Goal: Task Accomplishment & Management: Understand process/instructions

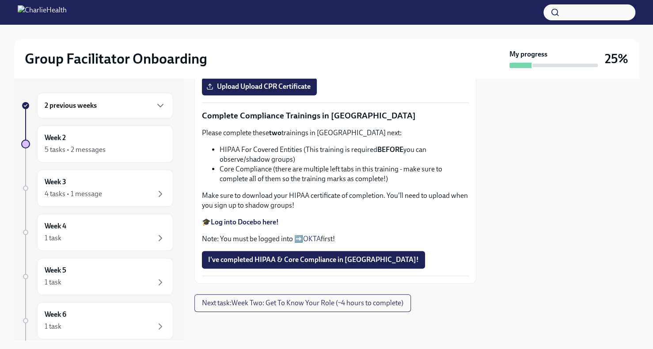
scroll to position [50, 0]
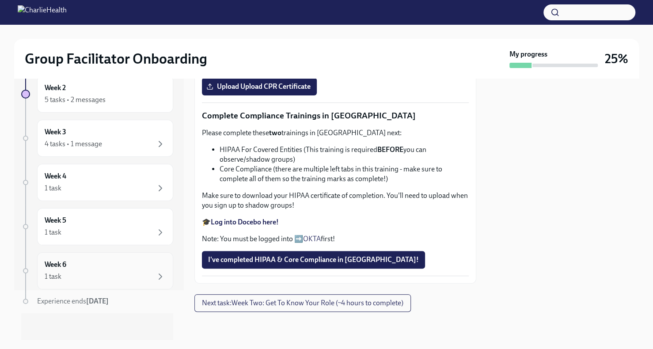
click at [130, 269] on div "Week 6 1 task" at bounding box center [105, 271] width 121 height 22
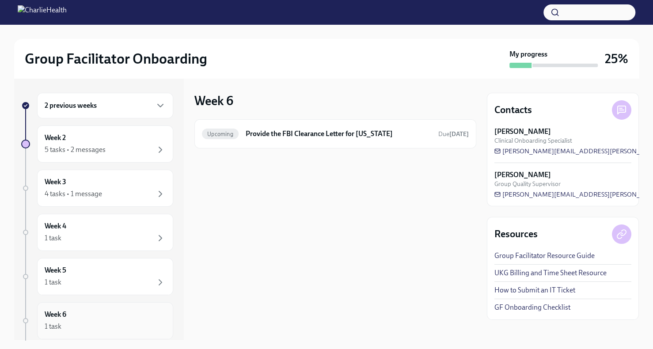
click at [134, 311] on div "Week 6 1 task" at bounding box center [105, 321] width 121 height 22
click at [137, 279] on div "1 task" at bounding box center [105, 282] width 121 height 11
click at [155, 228] on div "Week 4 1 task" at bounding box center [105, 232] width 121 height 22
click at [155, 194] on icon "button" at bounding box center [160, 194] width 11 height 11
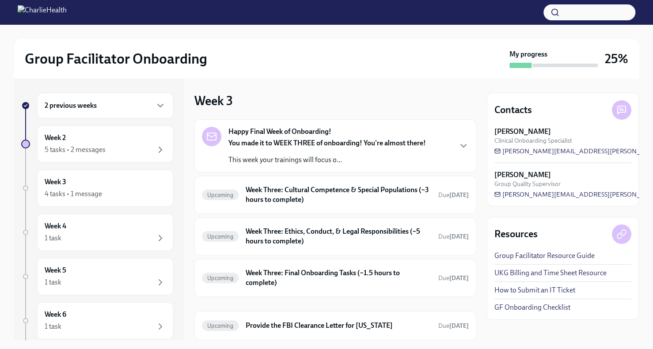
click at [88, 119] on div "2 previous weeks Week 2 5 tasks • 2 messages Week 3 4 tasks • 1 message Week 4 …" at bounding box center [97, 242] width 152 height 299
click at [88, 111] on div "2 previous weeks" at bounding box center [105, 105] width 121 height 11
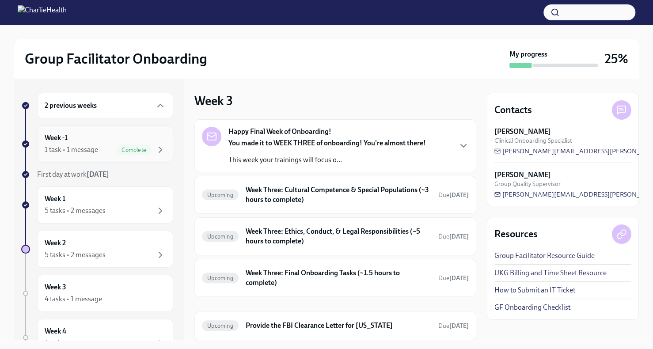
click at [158, 155] on div "Week -1 1 task • 1 message Complete" at bounding box center [105, 144] width 136 height 37
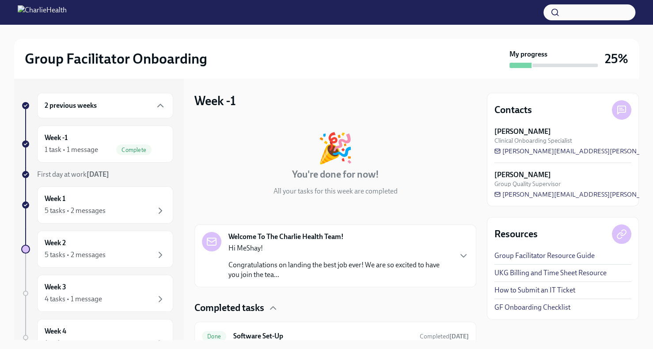
scroll to position [38, 0]
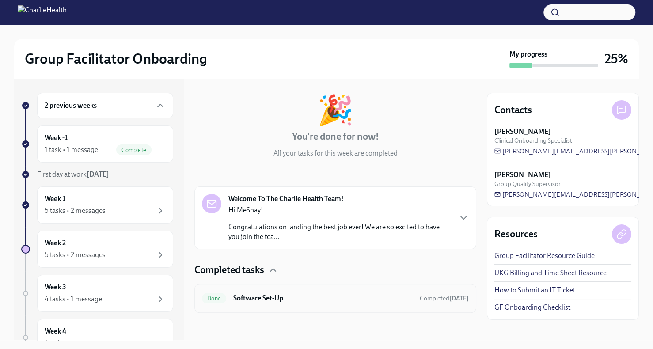
click at [402, 292] on div "Done Software Set-Up Completed [DATE]" at bounding box center [335, 298] width 267 height 14
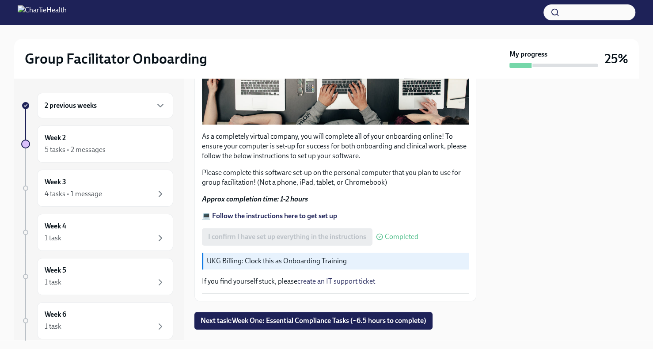
scroll to position [254, 0]
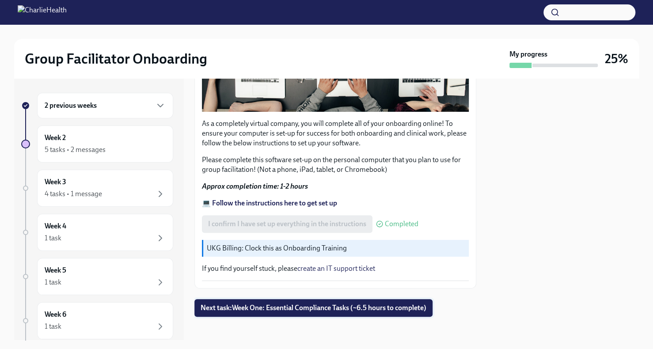
click at [370, 304] on span "Next task : Week One: Essential Compliance Tasks (~6.5 hours to complete)" at bounding box center [314, 308] width 226 height 9
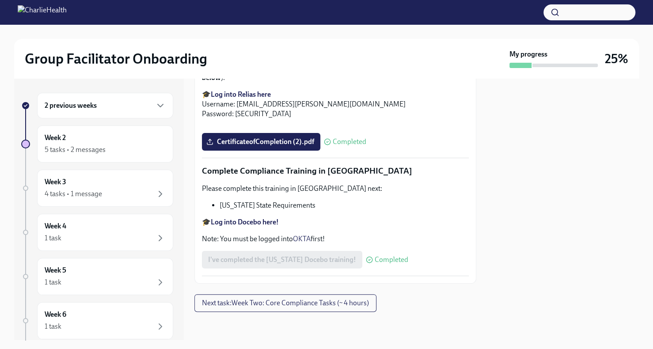
scroll to position [1929, 0]
click at [106, 114] on div "2 previous weeks" at bounding box center [105, 106] width 136 height 26
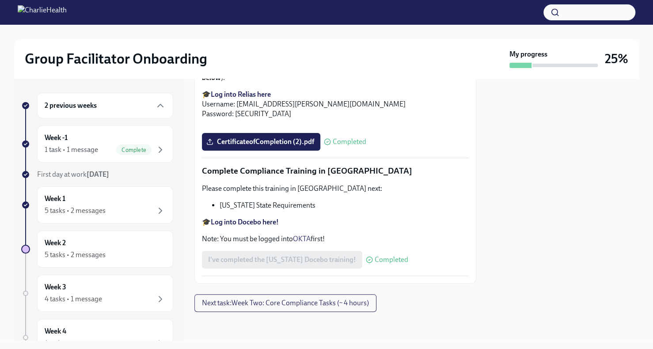
click at [107, 111] on div "2 previous weeks" at bounding box center [105, 106] width 136 height 26
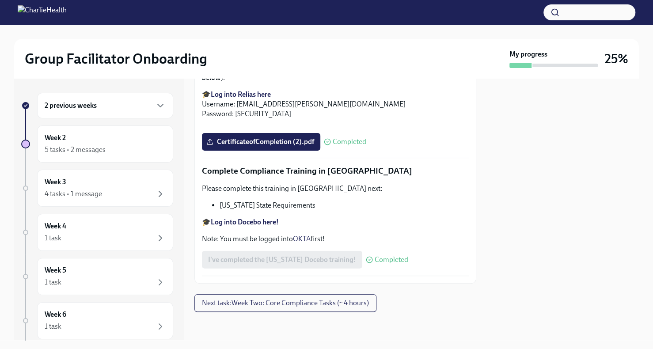
click at [124, 100] on div "2 previous weeks" at bounding box center [105, 105] width 121 height 11
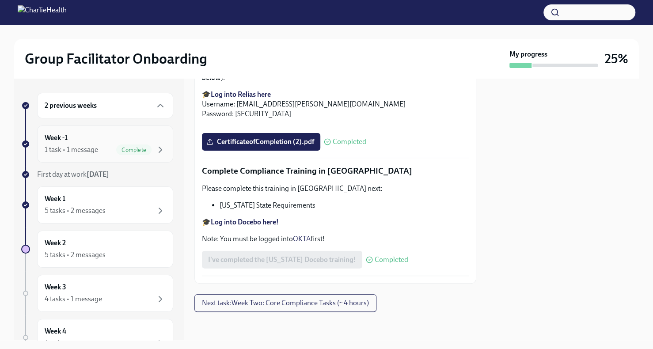
click at [159, 152] on div "Week -1 1 task • 1 message Complete" at bounding box center [105, 144] width 136 height 37
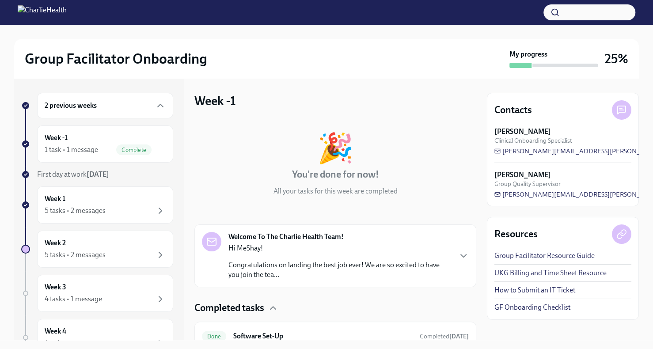
click at [448, 253] on div "Welcome To The Charlie Health Team! Hi MeShay! Congratulations on landing the b…" at bounding box center [335, 256] width 267 height 48
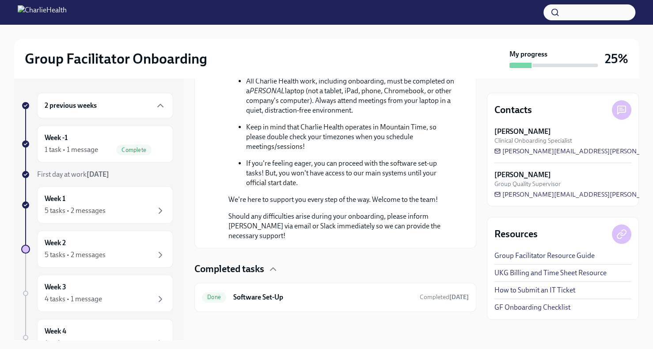
scroll to position [526, 0]
click at [353, 309] on div "Done Software Set-Up Completed [DATE]" at bounding box center [336, 297] width 282 height 29
click at [326, 296] on h6 "Software Set-Up" at bounding box center [322, 298] width 179 height 10
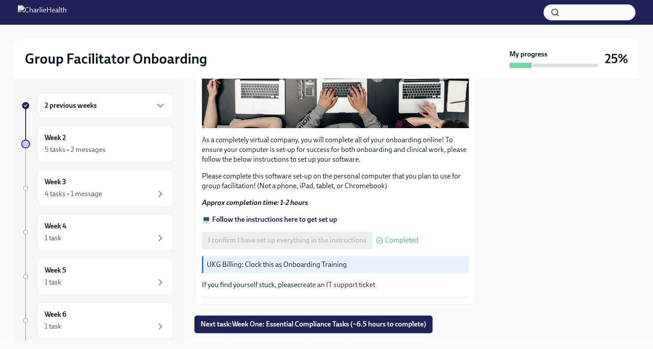
scroll to position [254, 0]
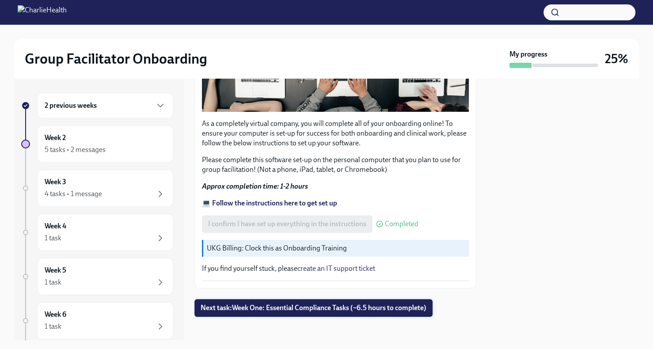
click at [405, 309] on button "Next task : Week One: Essential Compliance Tasks (~6.5 hours to complete)" at bounding box center [314, 308] width 238 height 18
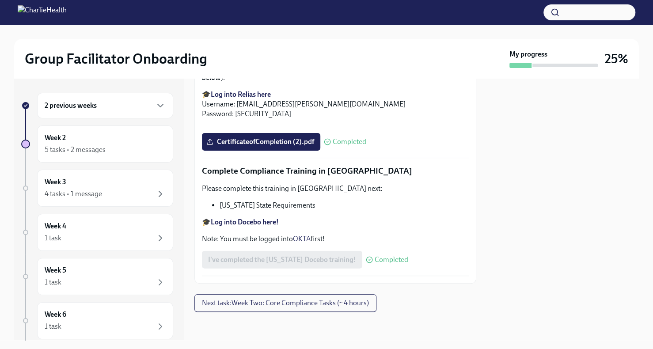
scroll to position [1929, 0]
click at [282, 303] on span "Next task : Week Two: Core Compliance Tasks (~ 4 hours)" at bounding box center [285, 303] width 167 height 9
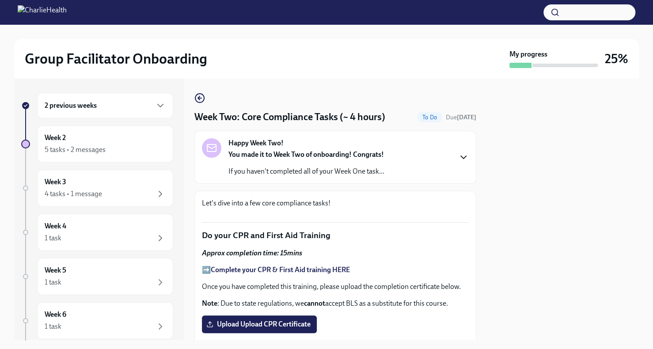
click at [458, 160] on icon "button" at bounding box center [463, 157] width 11 height 11
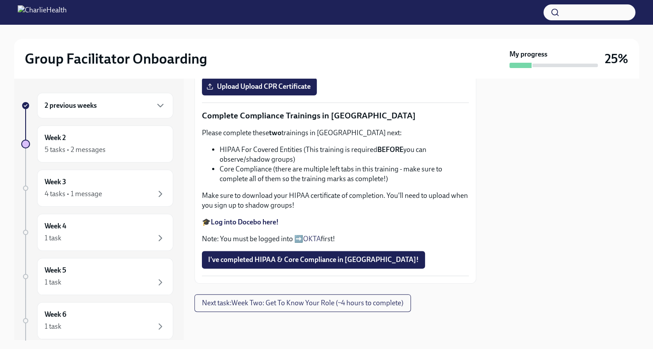
scroll to position [794, 0]
click at [86, 111] on div "2 previous weeks" at bounding box center [105, 106] width 136 height 26
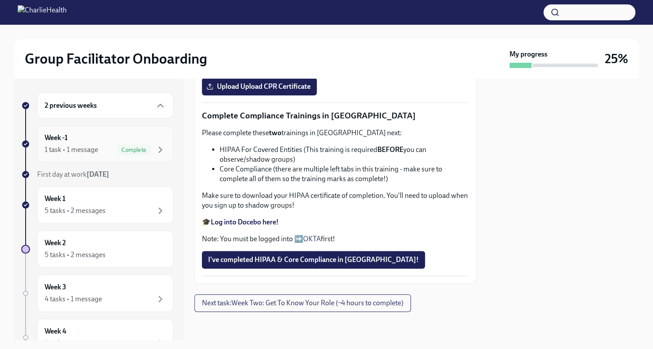
click at [149, 144] on div "Week -1 1 task • 1 message Complete" at bounding box center [105, 144] width 121 height 22
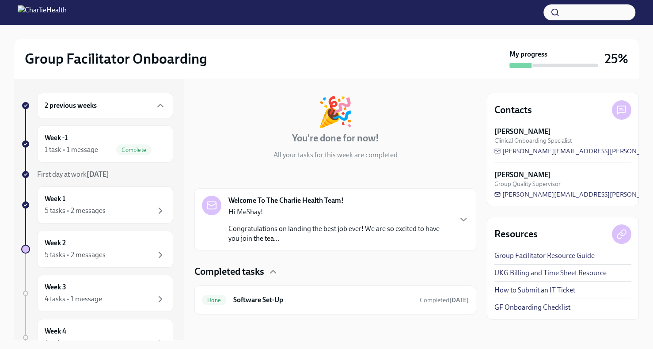
scroll to position [38, 0]
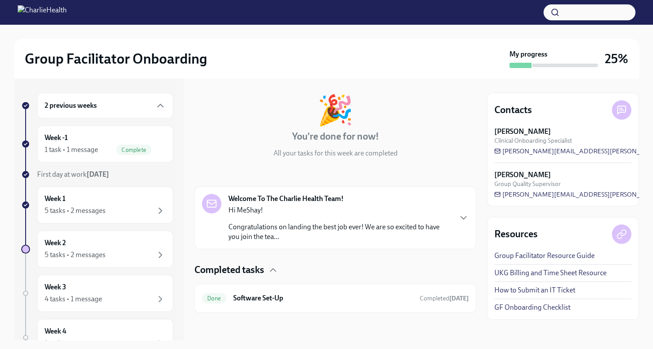
click at [448, 221] on div "Welcome To The Charlie Health Team! Hi MeShay! Congratulations on landing the b…" at bounding box center [335, 218] width 267 height 48
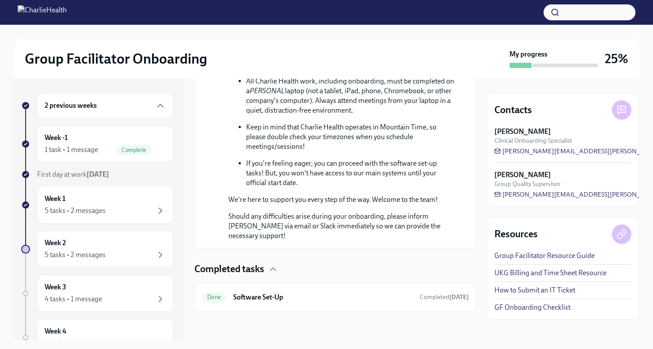
scroll to position [526, 0]
click at [259, 301] on h6 "Software Set-Up" at bounding box center [322, 298] width 179 height 10
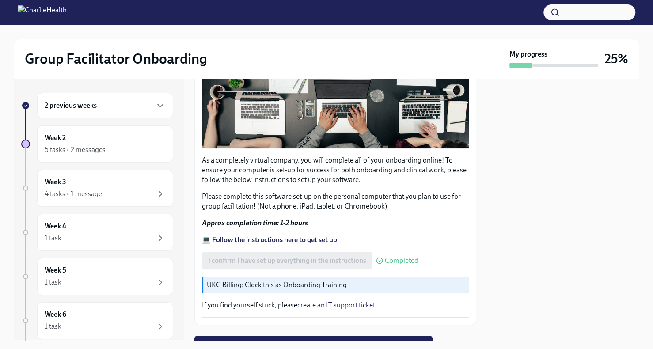
scroll to position [254, 0]
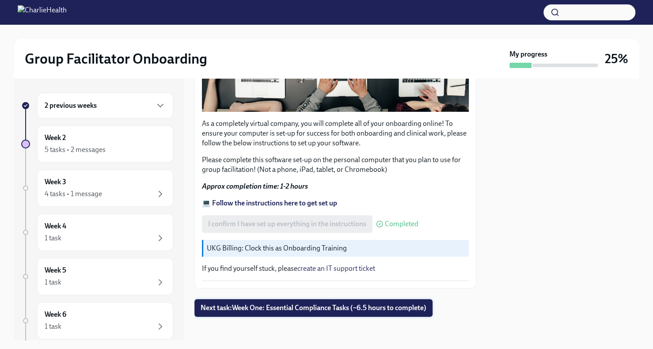
click at [391, 304] on span "Next task : Week One: Essential Compliance Tasks (~6.5 hours to complete)" at bounding box center [314, 308] width 226 height 9
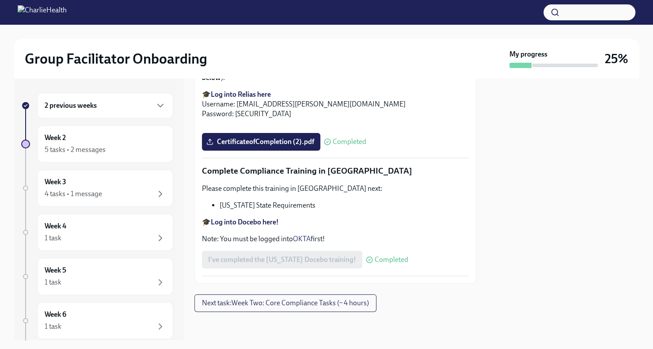
scroll to position [1929, 0]
click at [66, 155] on div "Week 2 5 tasks • 2 messages" at bounding box center [105, 144] width 136 height 37
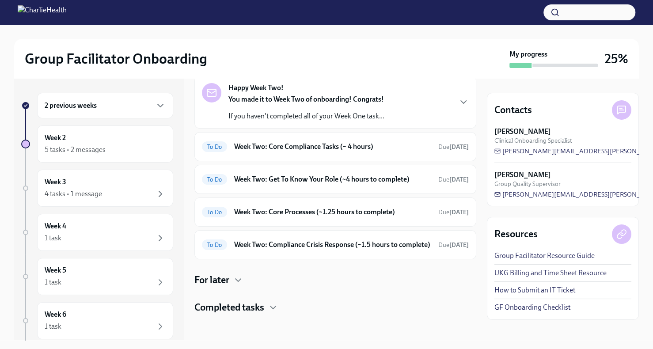
scroll to position [53, 0]
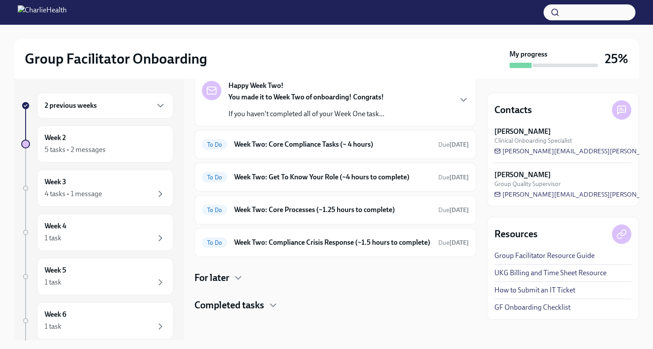
click at [247, 302] on h4 "Completed tasks" at bounding box center [230, 305] width 70 height 13
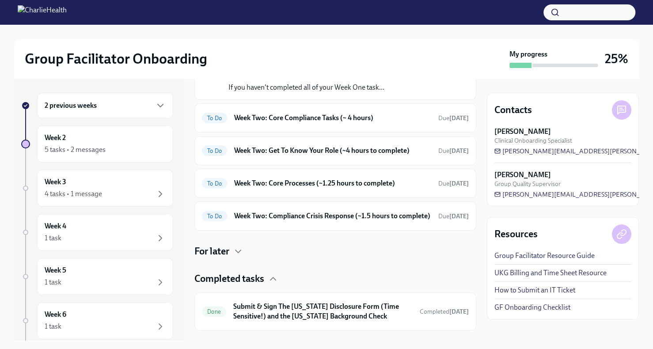
scroll to position [75, 0]
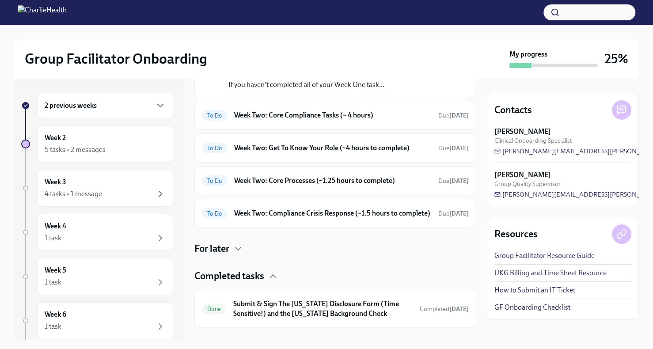
drag, startPoint x: 464, startPoint y: 241, endPoint x: 391, endPoint y: 71, distance: 185.4
click at [391, 71] on div "Group Facilitator Onboarding My progress 25%" at bounding box center [326, 59] width 625 height 40
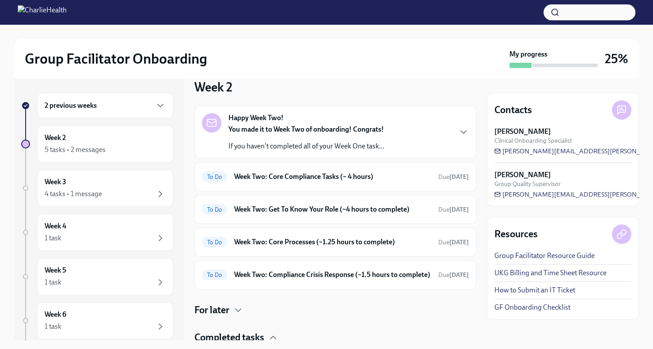
scroll to position [0, 0]
